Goal: Transaction & Acquisition: Purchase product/service

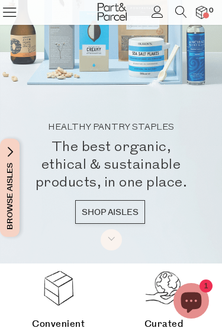
scroll to position [62, 0]
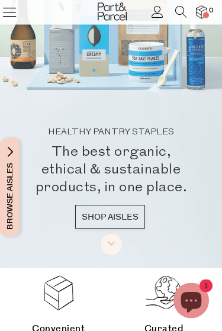
click at [93, 212] on link "SHOP AISLES" at bounding box center [110, 217] width 70 height 24
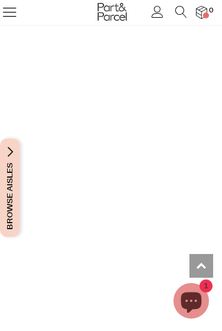
scroll to position [1098, 0]
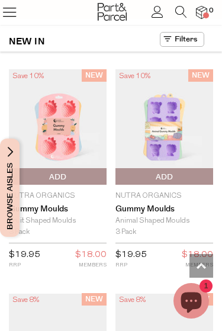
click at [132, 172] on span "Add To Parcel" at bounding box center [164, 177] width 92 height 18
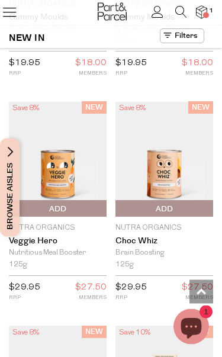
scroll to position [1315, 0]
click at [44, 204] on span "Add To Parcel" at bounding box center [58, 209] width 92 height 18
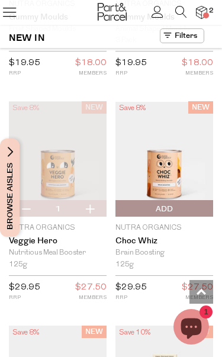
click at [137, 207] on span "Add To Parcel" at bounding box center [164, 209] width 92 height 18
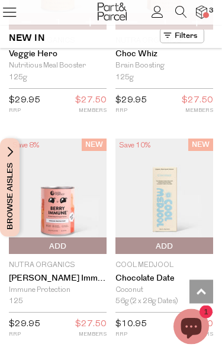
scroll to position [1509, 0]
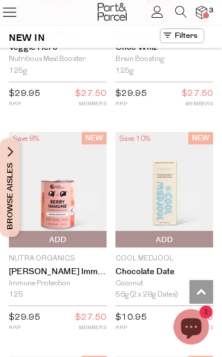
click at [12, 233] on span "Add To Parcel" at bounding box center [12, 240] width 0 height 18
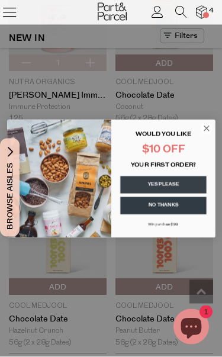
scroll to position [1685, 0]
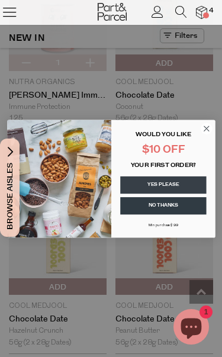
click at [207, 132] on circle "Close dialog" at bounding box center [206, 127] width 11 height 11
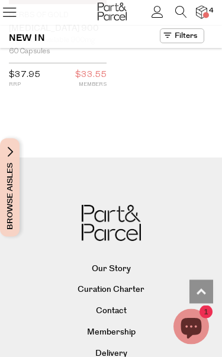
scroll to position [5111, 0]
click at [200, 324] on link "Membership" at bounding box center [111, 333] width 183 height 18
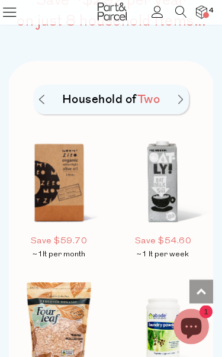
scroll to position [770, 0]
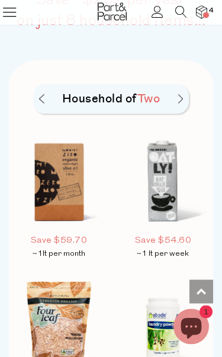
click at [180, 95] on img at bounding box center [180, 99] width 5 height 9
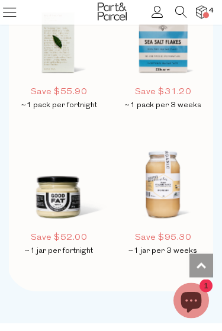
scroll to position [1185, 0]
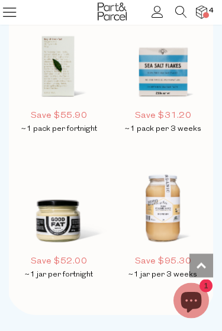
click at [15, 11] on icon at bounding box center [9, 12] width 17 height 17
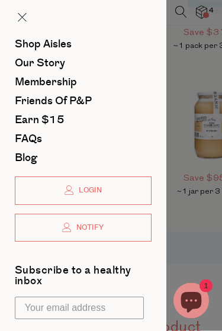
scroll to position [0, 0]
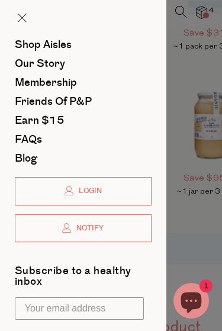
click at [56, 47] on span "Shop Aisles" at bounding box center [43, 44] width 57 height 15
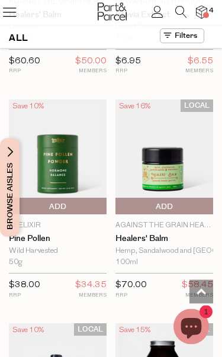
scroll to position [4887, 0]
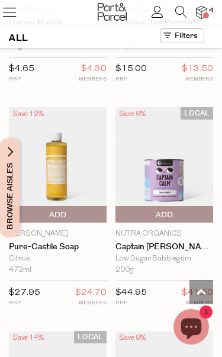
scroll to position [7344, 0]
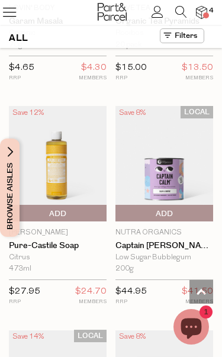
click at [149, 128] on img at bounding box center [164, 163] width 98 height 115
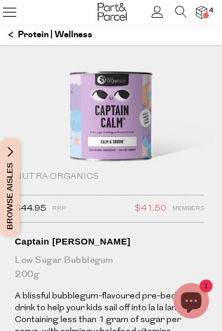
scroll to position [138, 0]
